Goal: Task Accomplishment & Management: Use online tool/utility

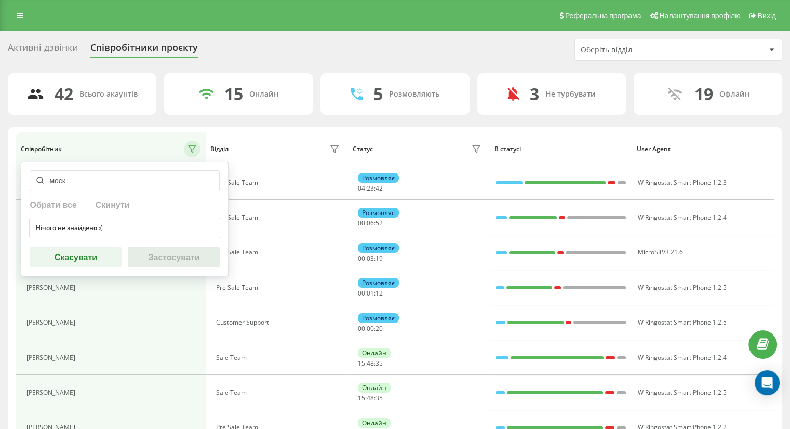
drag, startPoint x: 92, startPoint y: 179, endPoint x: 6, endPoint y: 172, distance: 86.5
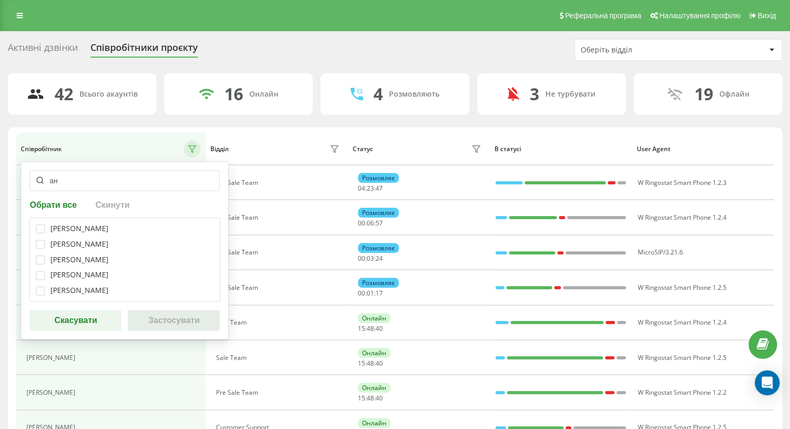
type input "[PERSON_NAME]"
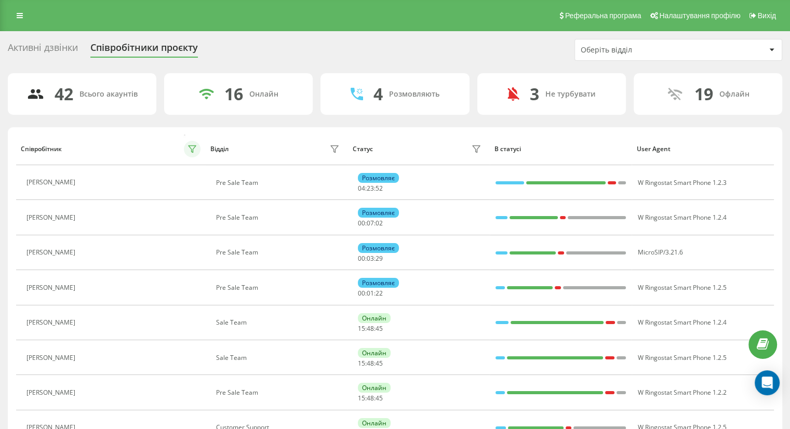
click at [195, 148] on icon at bounding box center [192, 149] width 8 height 8
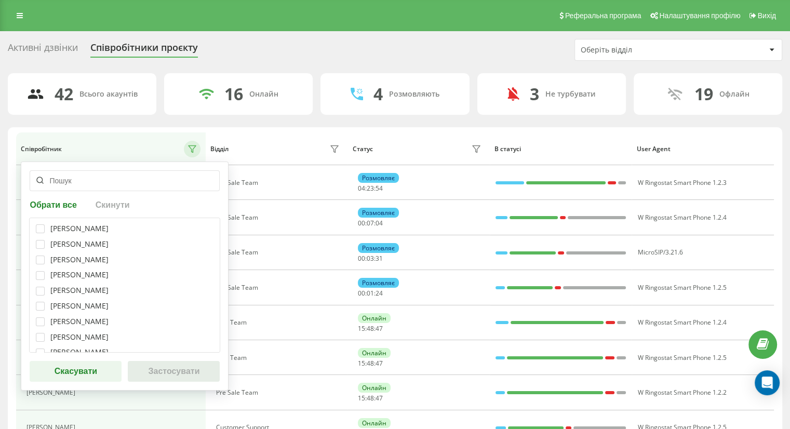
click at [77, 179] on input "text" at bounding box center [125, 180] width 190 height 21
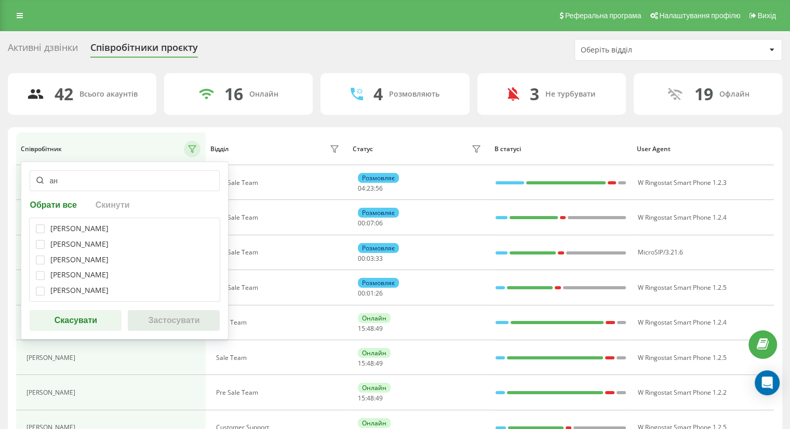
type input "а"
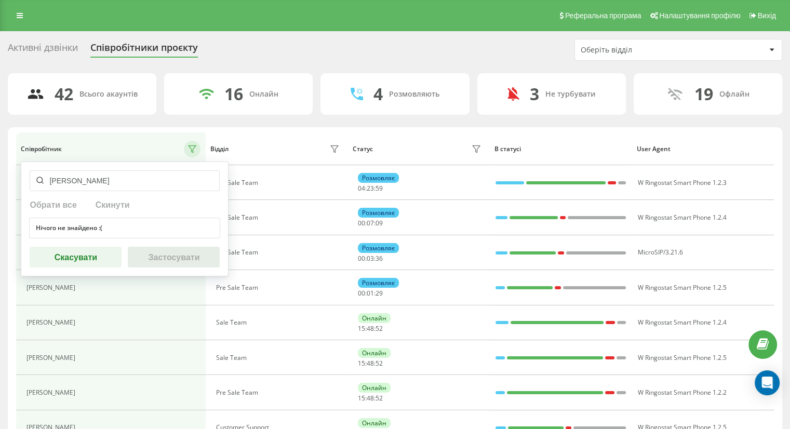
type input "москальова"
drag, startPoint x: 115, startPoint y: 179, endPoint x: 21, endPoint y: 183, distance: 94.1
click at [21, 183] on div "москальова Обрати все Скинути Нічого не знайдено :( Скасувати Застосувати" at bounding box center [125, 219] width 208 height 115
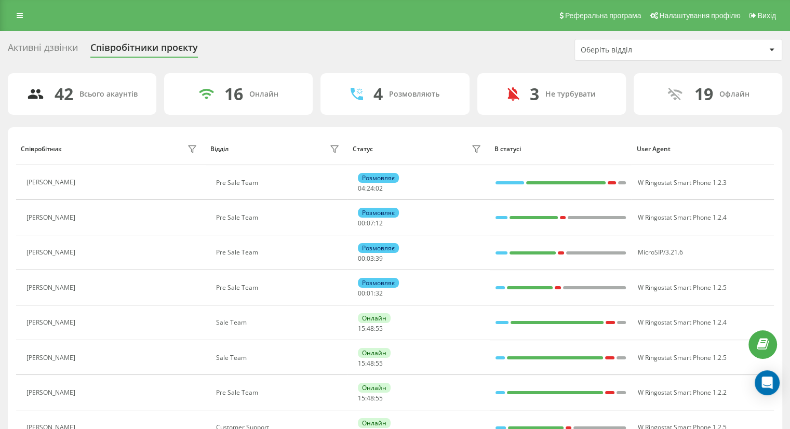
click at [87, 155] on div "Співробітник" at bounding box center [111, 149] width 180 height 17
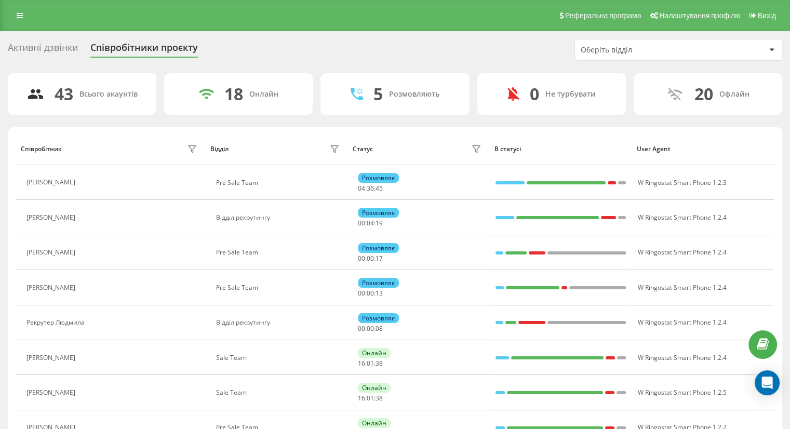
click at [103, 95] on div "Всього акаунтів" at bounding box center [108, 94] width 58 height 9
click at [58, 97] on div "43" at bounding box center [64, 94] width 19 height 20
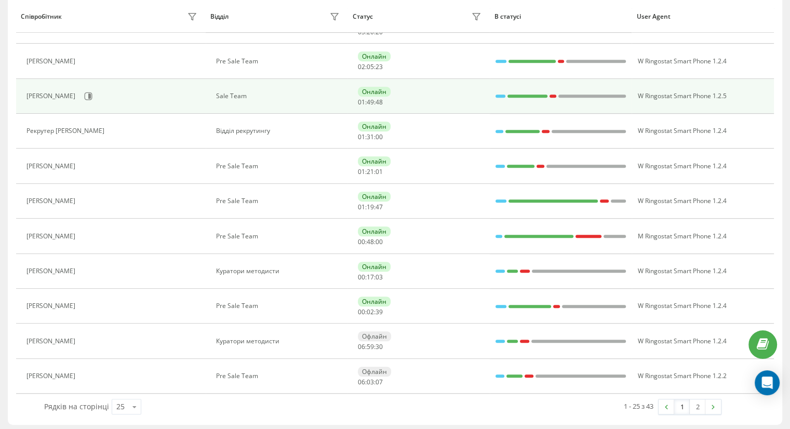
scroll to position [647, 0]
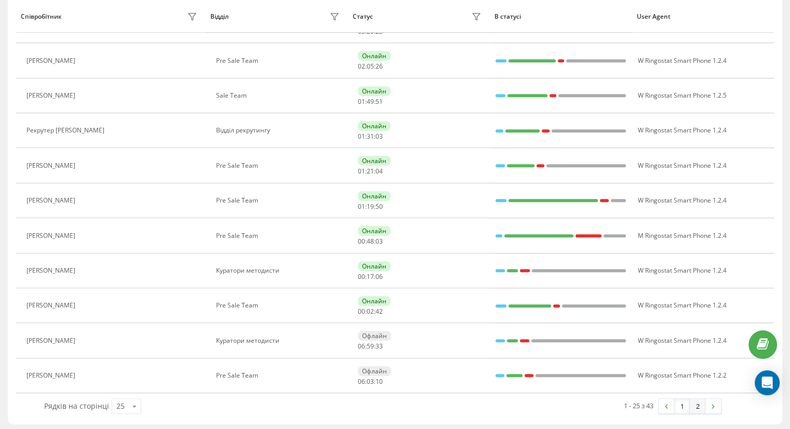
click at [694, 405] on link "2" at bounding box center [698, 406] width 16 height 15
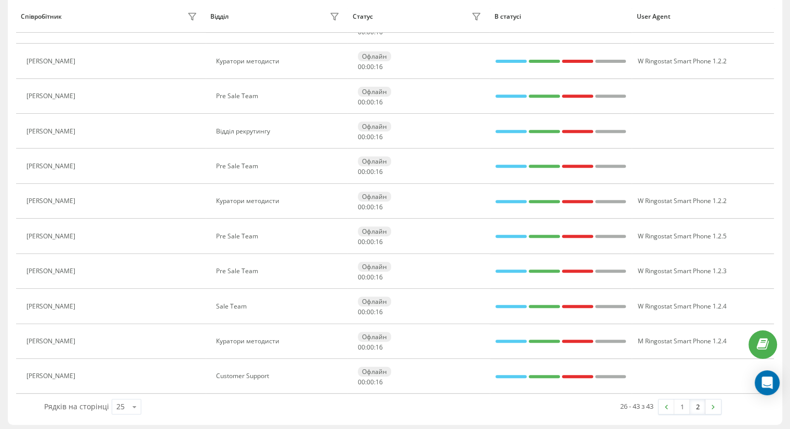
scroll to position [403, 0]
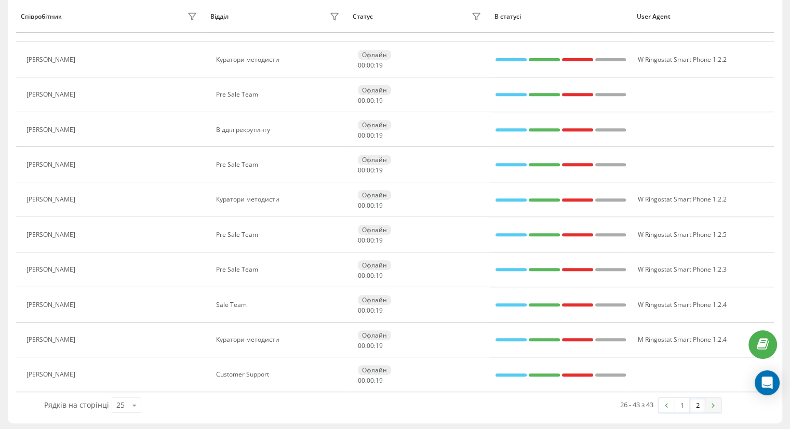
click at [717, 401] on link at bounding box center [713, 405] width 16 height 15
click at [678, 406] on link "1" at bounding box center [682, 405] width 16 height 15
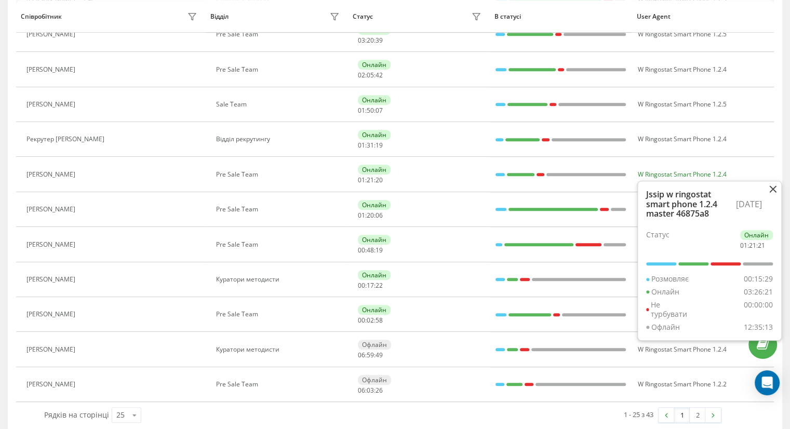
scroll to position [647, 0]
